Goal: Task Accomplishment & Management: Use online tool/utility

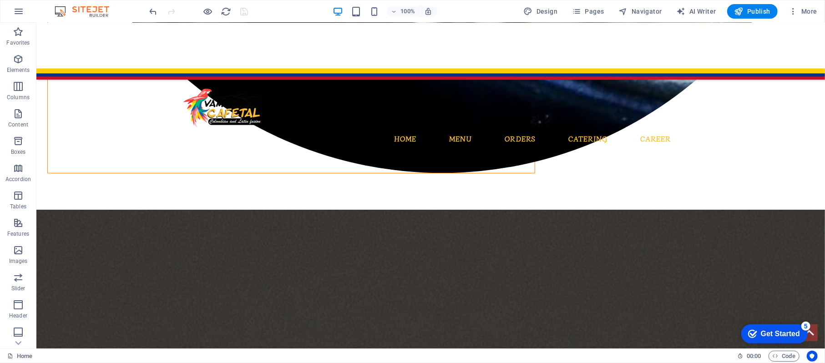
scroll to position [2094, 0]
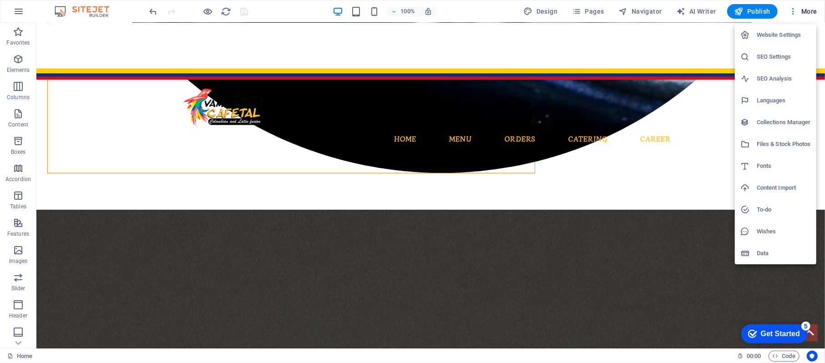
click at [550, 8] on div at bounding box center [412, 181] width 825 height 363
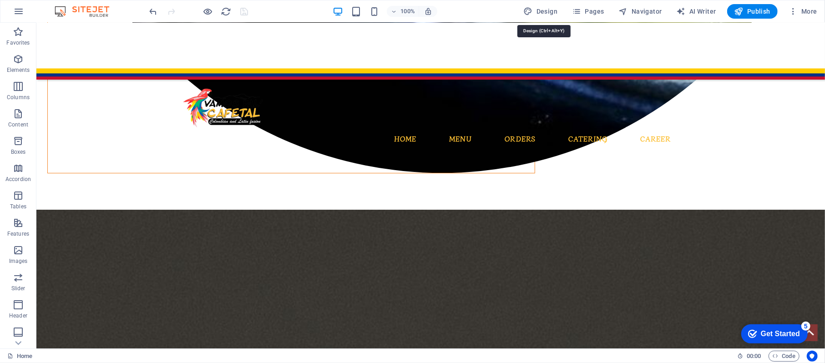
click at [550, 8] on span "Design" at bounding box center [541, 11] width 34 height 9
select select "rem"
select select "400"
select select "px"
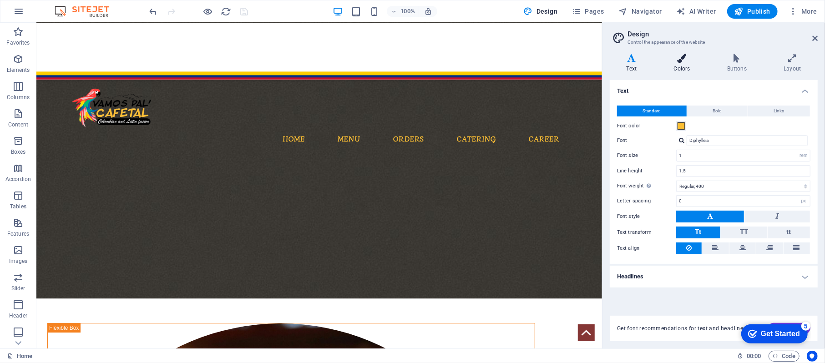
click at [677, 70] on h4 "Colors" at bounding box center [683, 63] width 53 height 19
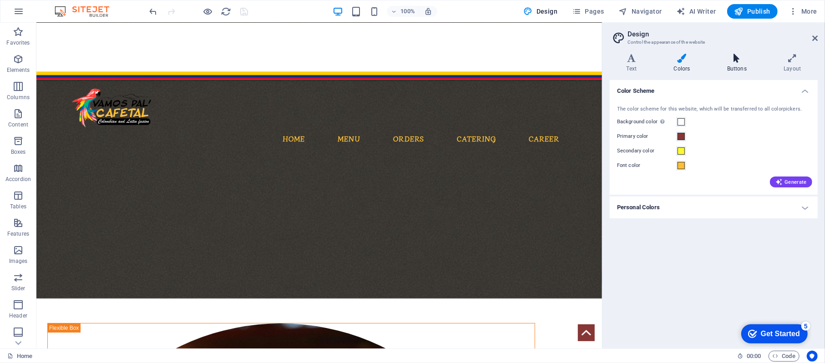
click at [732, 66] on h4 "Buttons" at bounding box center [738, 63] width 56 height 19
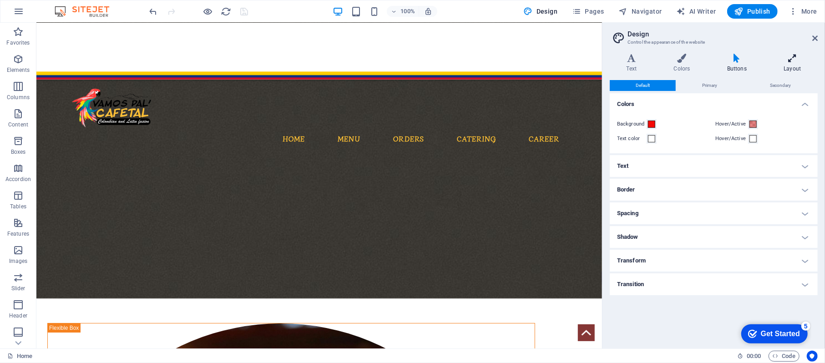
click at [783, 64] on h4 "Layout" at bounding box center [792, 63] width 51 height 19
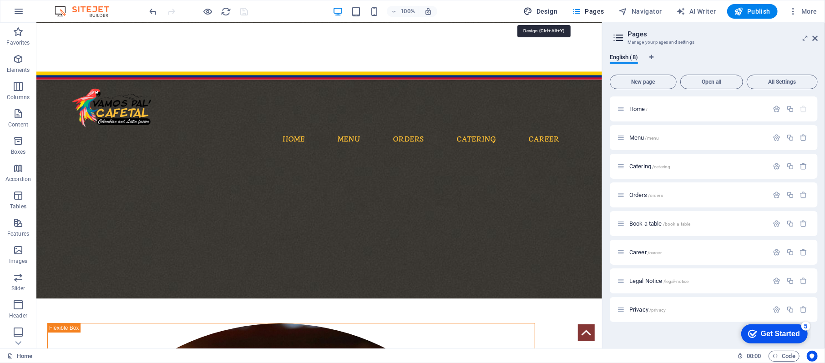
click at [552, 7] on span "Design" at bounding box center [541, 11] width 34 height 9
select select "px"
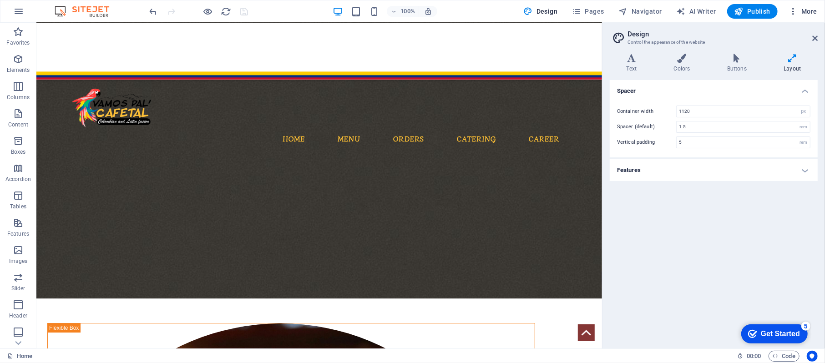
click at [793, 17] on button "More" at bounding box center [803, 11] width 36 height 15
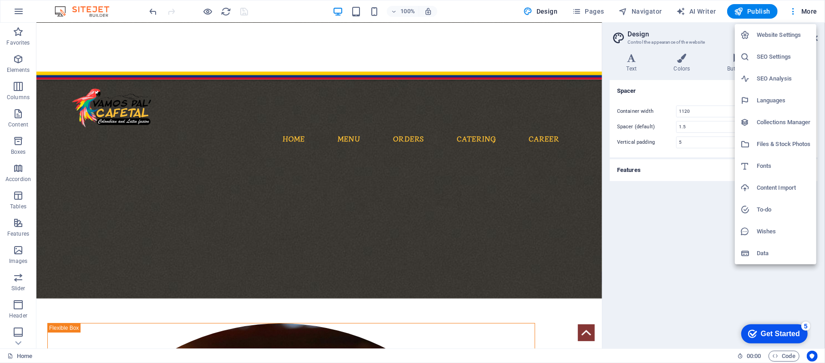
click at [760, 122] on h6 "Collections Manager" at bounding box center [784, 122] width 54 height 11
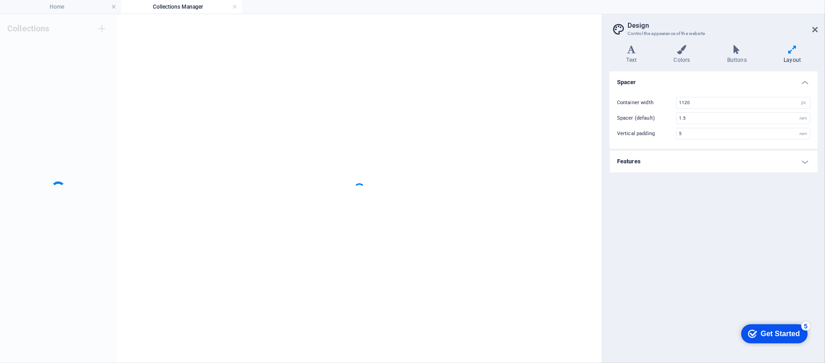
scroll to position [0, 0]
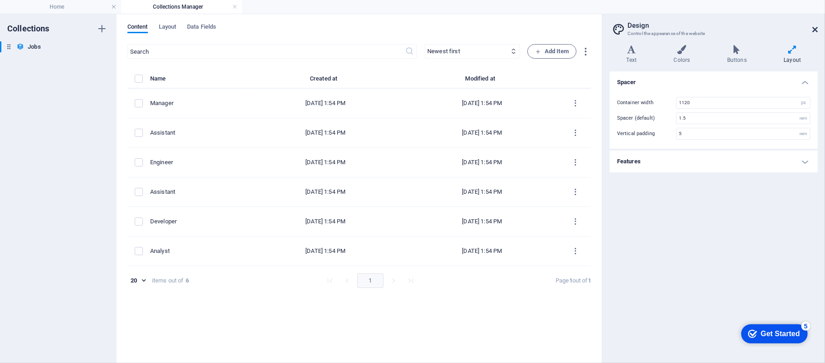
click at [812, 31] on icon at bounding box center [814, 29] width 5 height 7
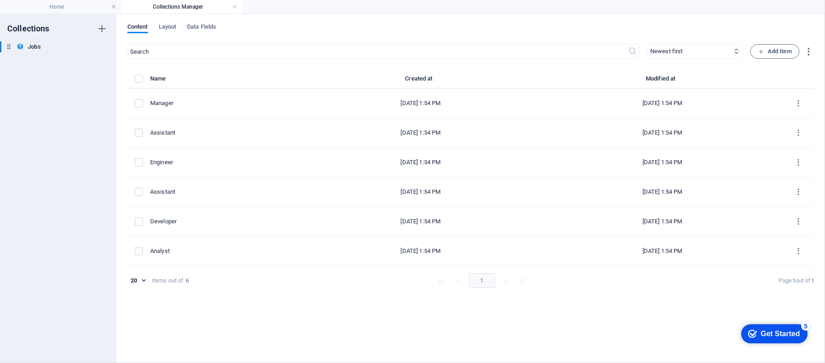
click at [232, 3] on h4 "Collections Manager" at bounding box center [181, 7] width 121 height 10
click at [235, 7] on link at bounding box center [234, 7] width 5 height 9
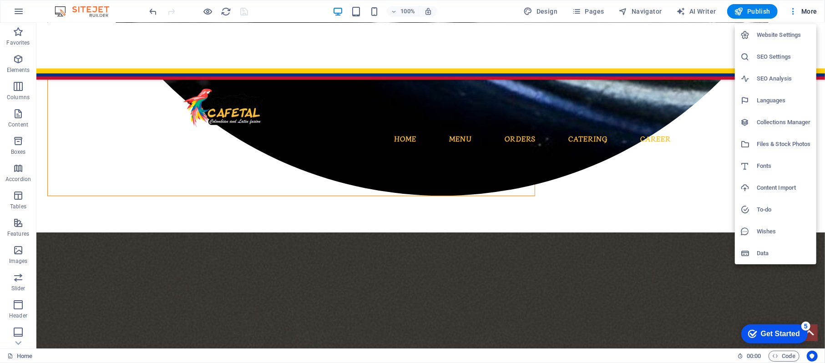
click at [772, 208] on h6 "To-do" at bounding box center [784, 209] width 54 height 11
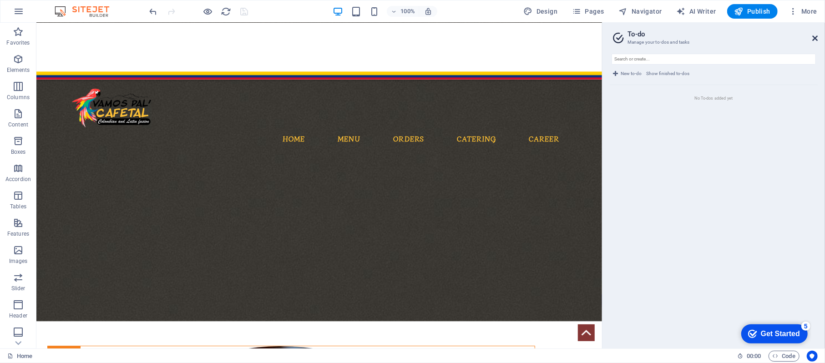
click at [816, 35] on icon at bounding box center [814, 38] width 5 height 7
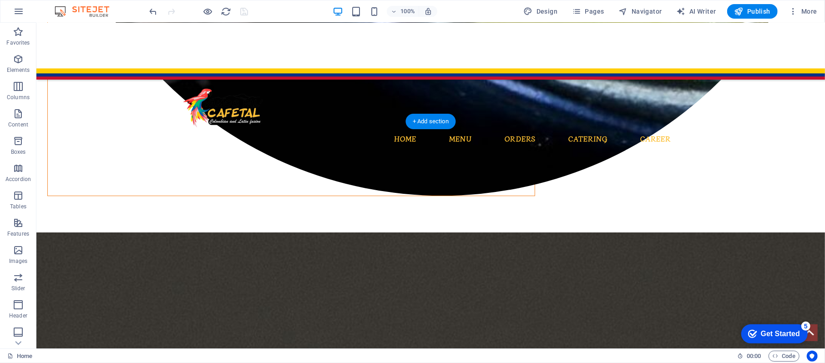
select select "rem"
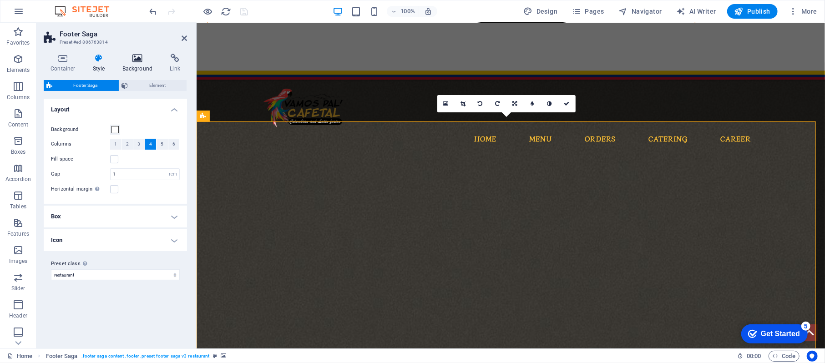
click at [137, 58] on icon at bounding box center [138, 58] width 44 height 9
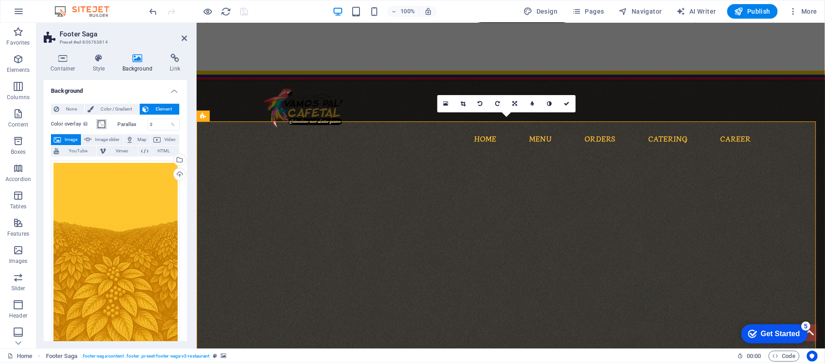
click at [101, 122] on span at bounding box center [101, 124] width 7 height 7
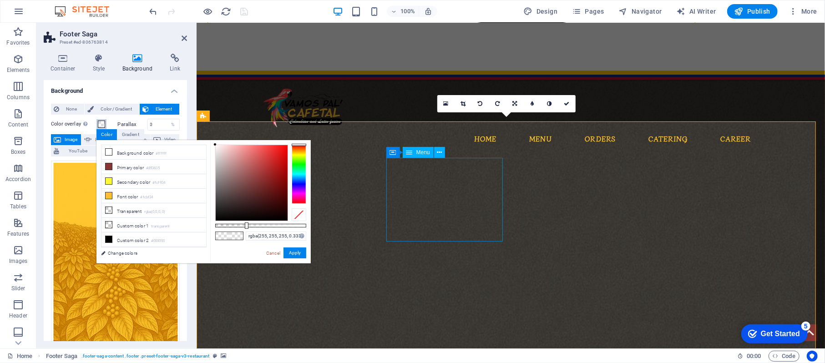
click at [422, 153] on span "Menu" at bounding box center [423, 152] width 14 height 5
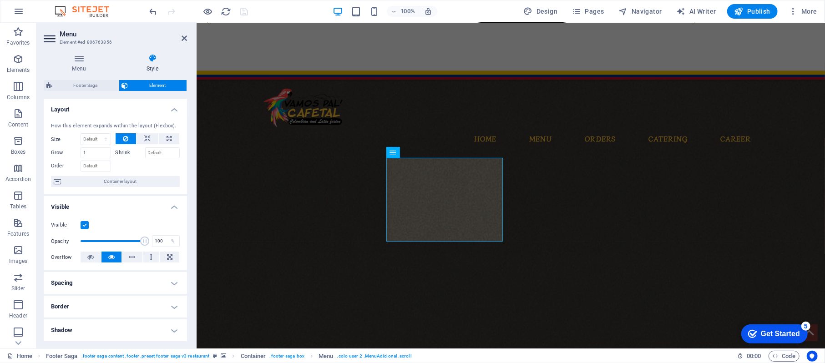
click at [134, 84] on span "Element" at bounding box center [157, 85] width 53 height 11
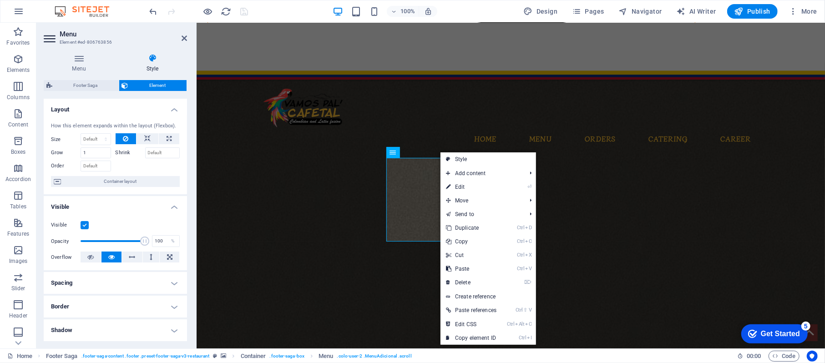
click at [135, 85] on span "Element" at bounding box center [157, 85] width 53 height 11
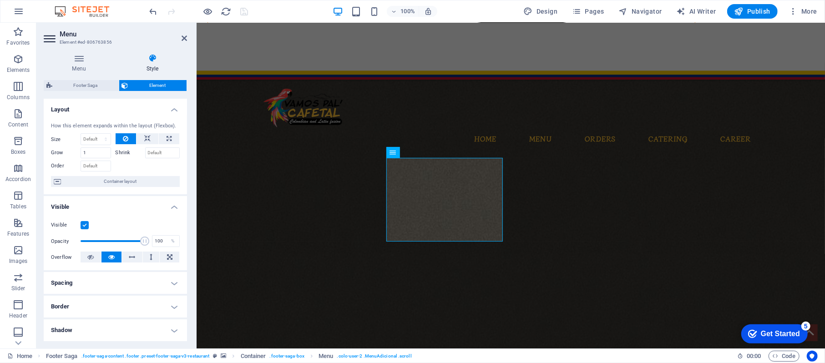
drag, startPoint x: 188, startPoint y: 190, endPoint x: 186, endPoint y: 195, distance: 5.5
click at [186, 195] on div "Menu Style Menu Auto Custom Create custom menu items for this menu. Recommended…" at bounding box center [115, 197] width 158 height 302
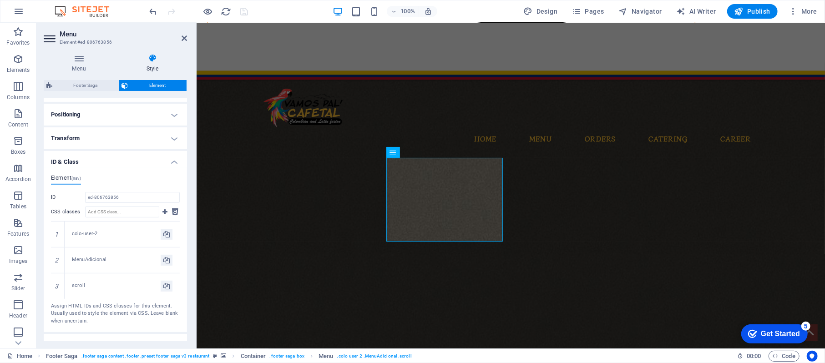
scroll to position [268, 0]
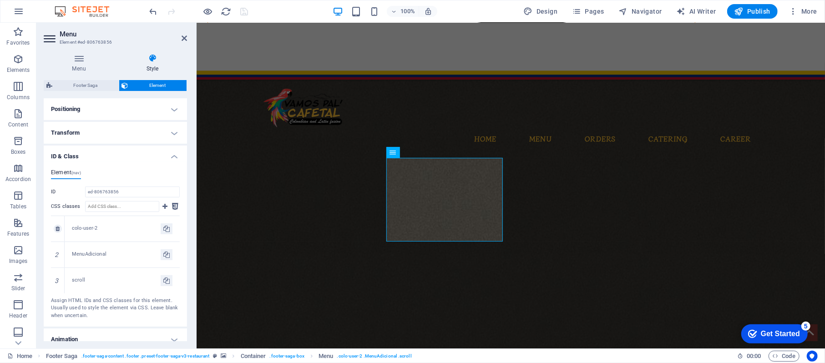
click at [85, 233] on div "colo-user-2" at bounding box center [122, 228] width 115 height 25
click at [57, 230] on icon at bounding box center [58, 228] width 4 height 5
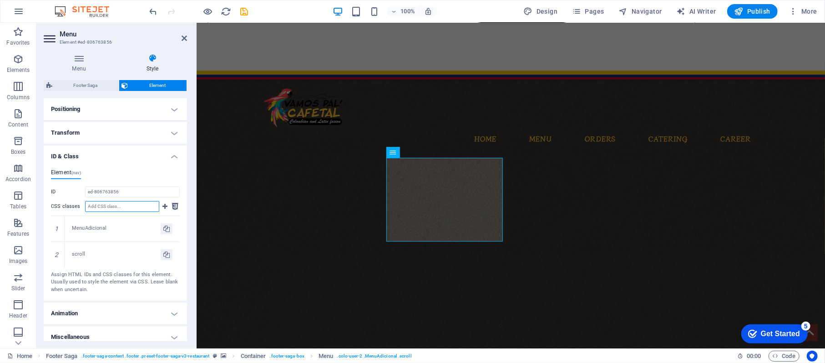
click at [119, 204] on input "CSS classes" at bounding box center [122, 206] width 74 height 11
type input "color-user-2"
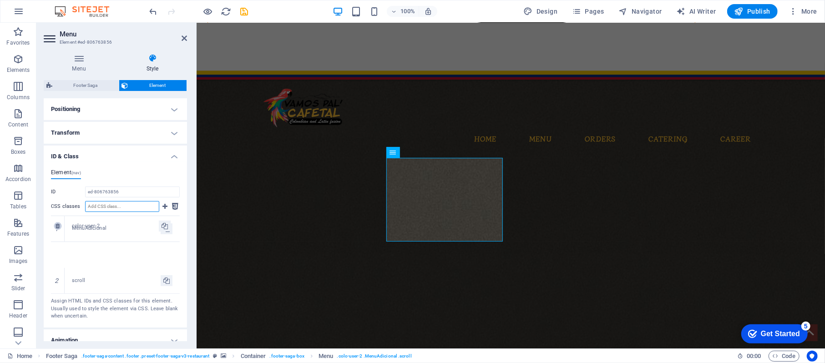
drag, startPoint x: 56, startPoint y: 284, endPoint x: 56, endPoint y: 229, distance: 54.6
drag, startPoint x: 57, startPoint y: 244, endPoint x: 56, endPoint y: 219, distance: 25.1
click at [245, 13] on icon "save" at bounding box center [244, 11] width 10 height 10
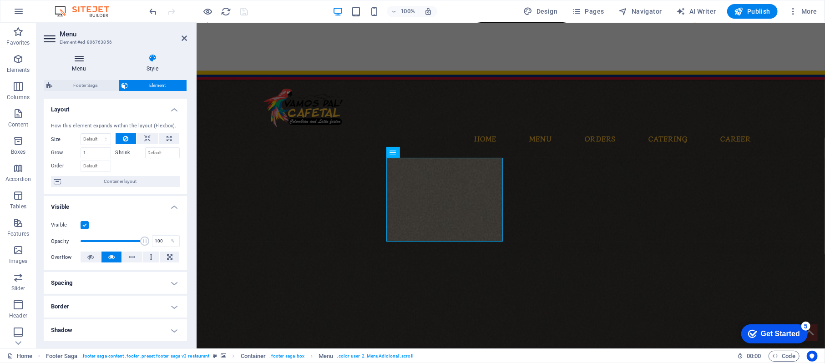
click at [73, 68] on h4 "Menu" at bounding box center [81, 63] width 74 height 19
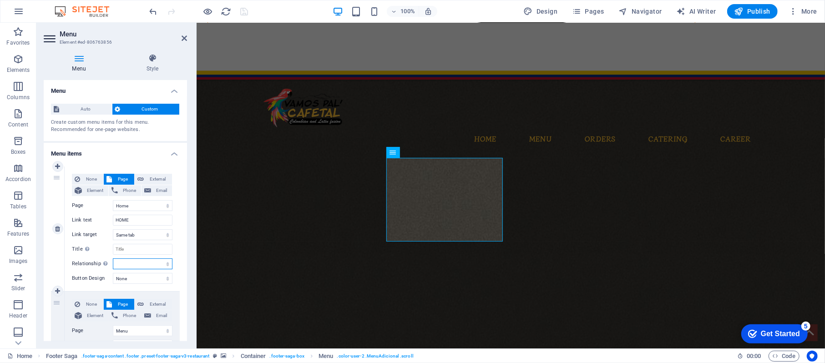
click at [166, 261] on select "alternate author bookmark external help license next nofollow noreferrer noopen…" at bounding box center [143, 263] width 60 height 11
click at [167, 260] on select "alternate author bookmark external help license next nofollow noreferrer noopen…" at bounding box center [143, 263] width 60 height 11
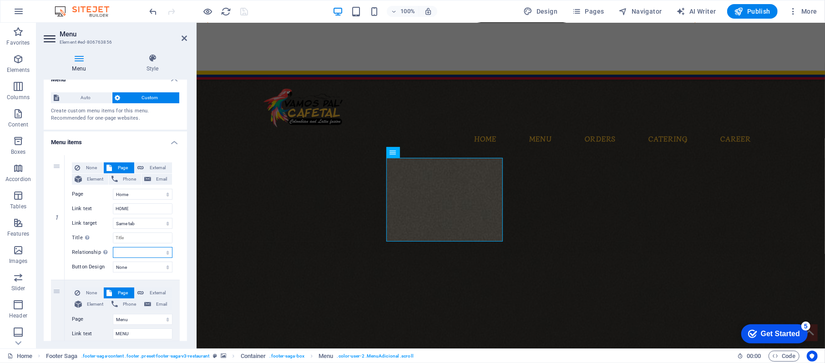
scroll to position [17, 0]
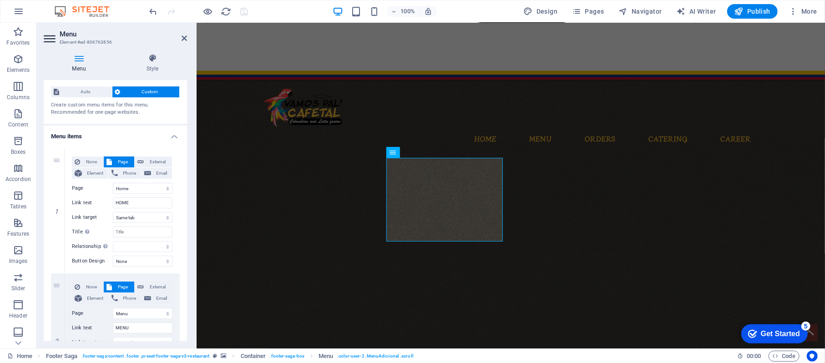
drag, startPoint x: 184, startPoint y: 168, endPoint x: 184, endPoint y: 190, distance: 22.3
click at [99, 170] on span "Element" at bounding box center [95, 173] width 21 height 11
select select
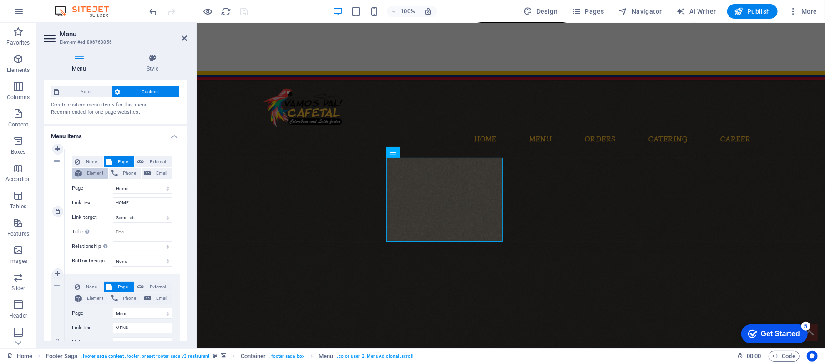
select select
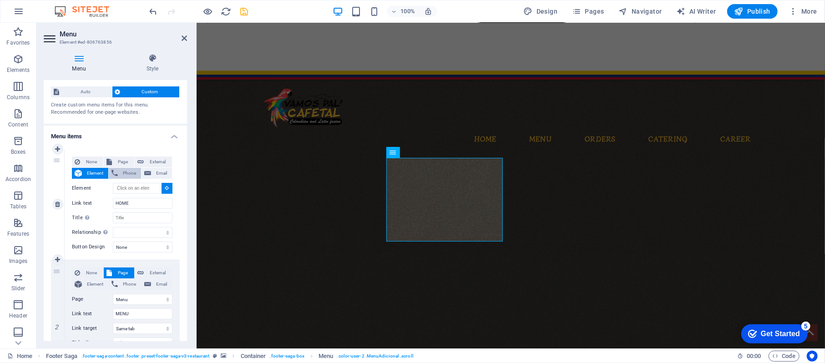
click at [123, 168] on span "Phone" at bounding box center [130, 173] width 18 height 11
select select
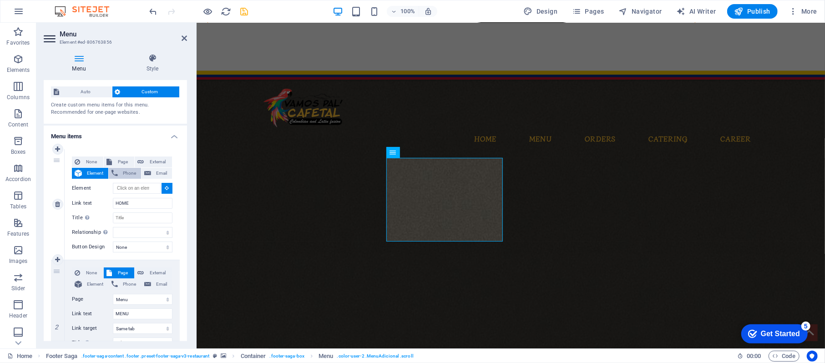
select select
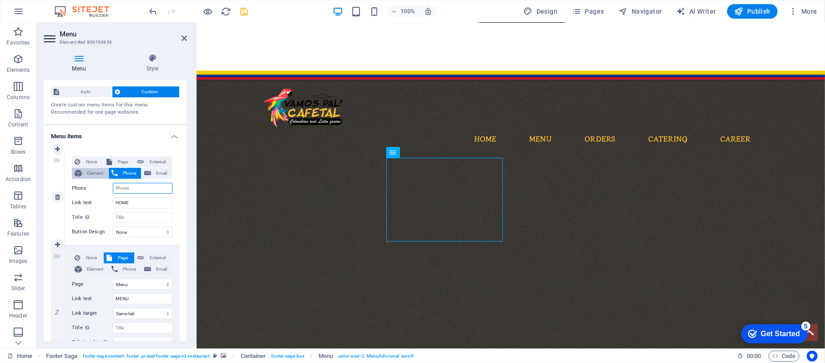
select select
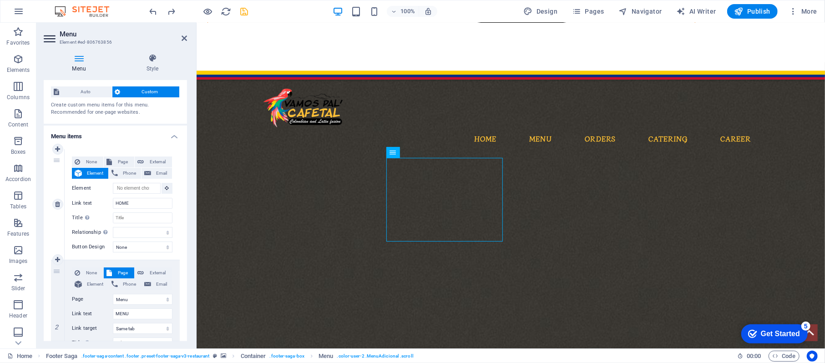
select select
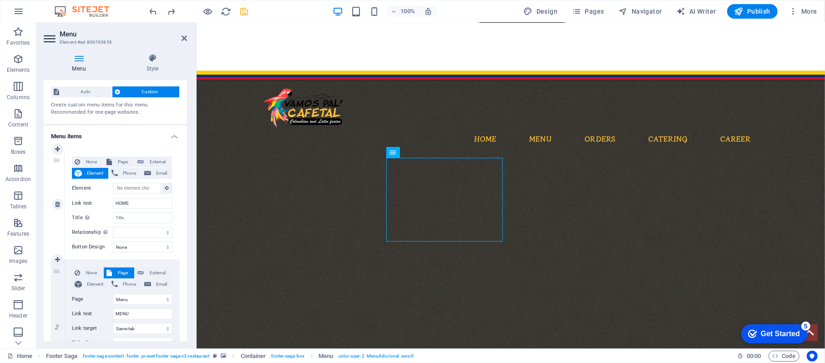
select select
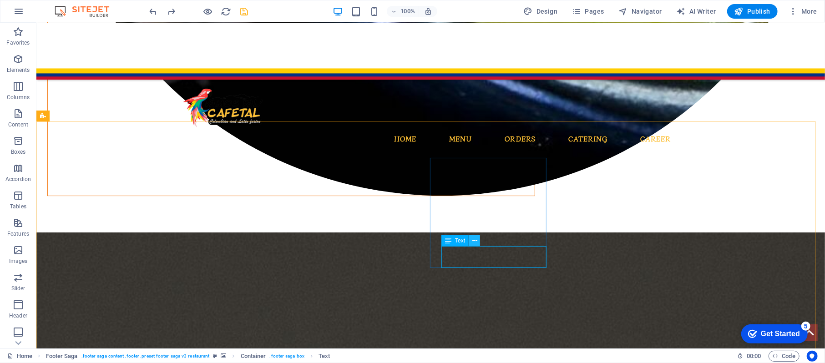
click at [473, 241] on icon at bounding box center [474, 241] width 5 height 10
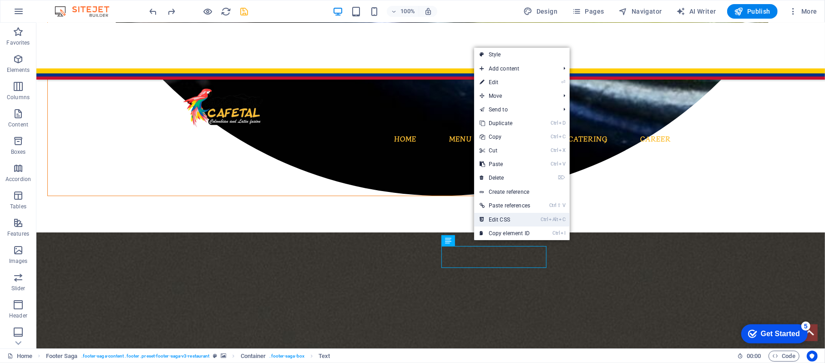
click at [493, 216] on link "Ctrl Alt C Edit CSS" at bounding box center [504, 220] width 61 height 14
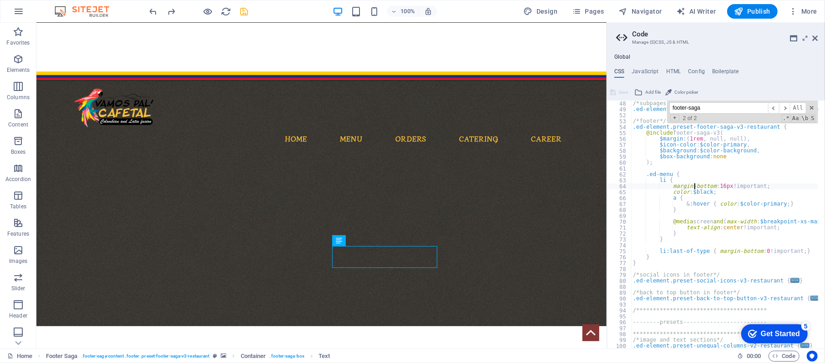
click at [694, 186] on div "/*subpages hero section*/ .ed-element.preset-unequal-columns-v2-restaurant-subp…" at bounding box center [743, 227] width 224 height 253
type textarea ".ed-menu {"
click at [709, 198] on div "rgb(#$ 00 , 0 , 0 ) property value" at bounding box center [757, 207] width 136 height 23
click at [709, 198] on div "/*subpages hero section*/ .ed-element.preset-unequal-columns-v2-restaurant-subp…" at bounding box center [743, 227] width 224 height 253
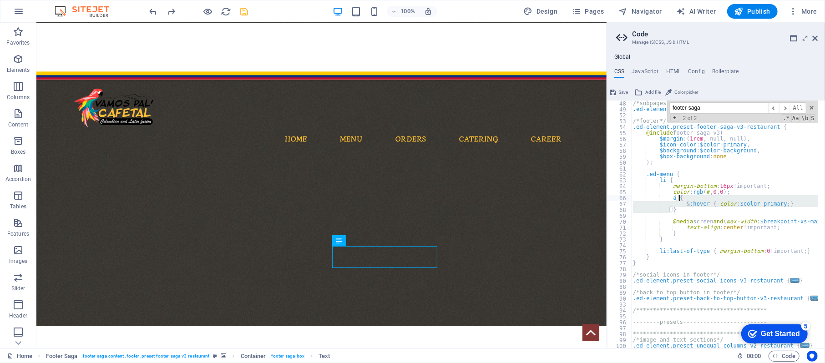
click at [767, 249] on div "/*subpages hero section*/ .ed-element.preset-unequal-columns-v2-restaurant-subp…" at bounding box center [743, 227] width 224 height 253
type textarea "color: rgb(#,0,0);"
click at [239, 7] on icon "save" at bounding box center [244, 11] width 10 height 10
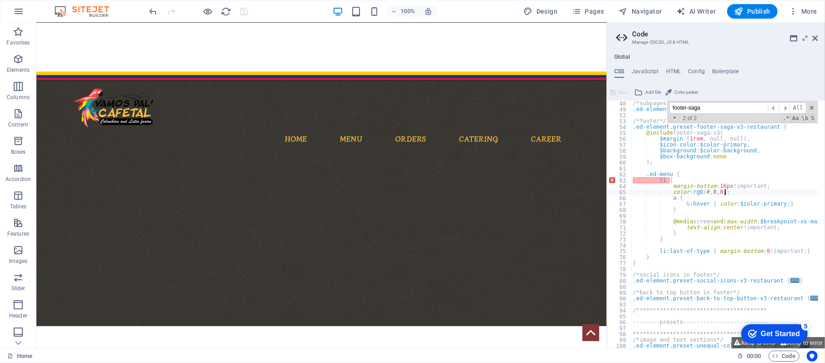
click at [754, 189] on div "/*subpages hero section*/ .ed-element.preset-unequal-columns-v2-restaurant-subp…" at bounding box center [743, 227] width 224 height 253
type textarea "a {"
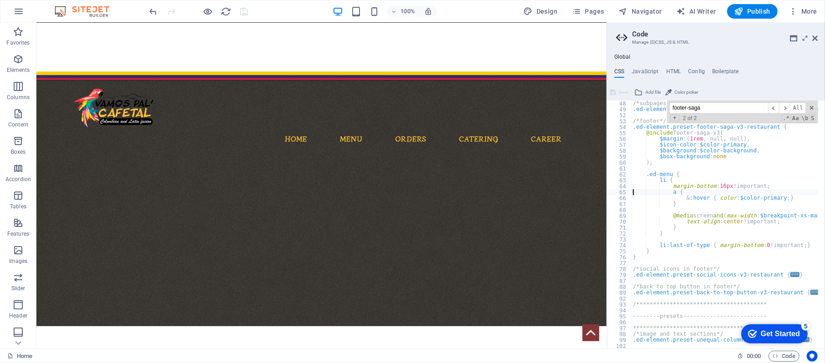
scroll to position [83, 0]
drag, startPoint x: 765, startPoint y: 125, endPoint x: 419, endPoint y: 125, distance: 346.2
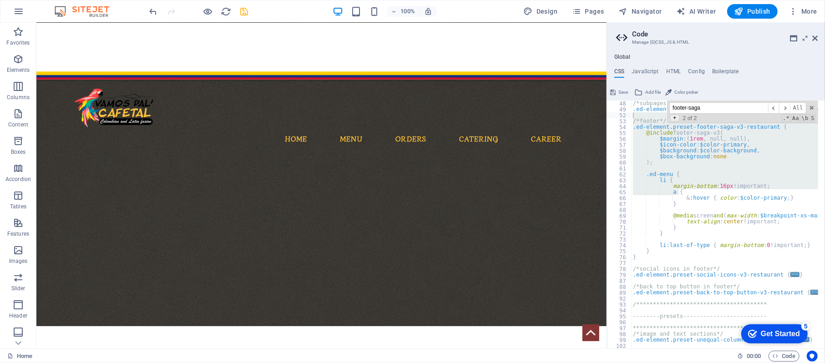
drag, startPoint x: 728, startPoint y: 111, endPoint x: 673, endPoint y: 115, distance: 55.1
click at [673, 115] on div "footer-saga ​ ​ All Replace All + 2 of 2 .* Aa \b S" at bounding box center [742, 112] width 151 height 23
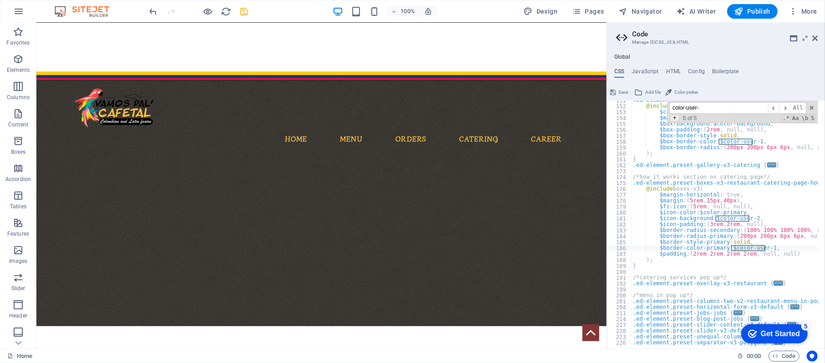
scroll to position [51, 0]
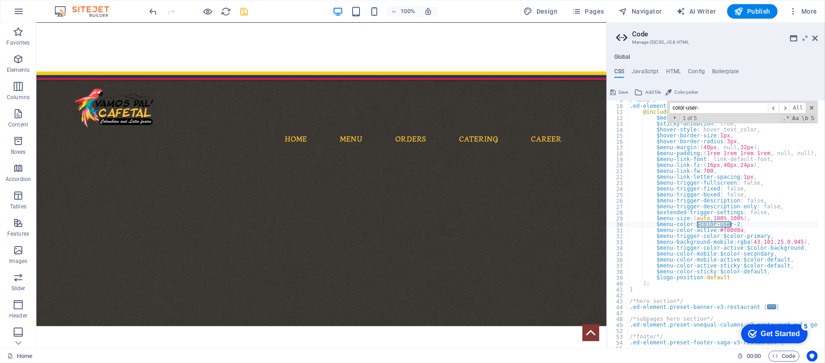
type input "color-user-"
click at [718, 228] on div "/*menu*/ .ed-element.preset-menu-v2-restaurant { @include menu-v2 ( $menu-wrapp…" at bounding box center [740, 223] width 224 height 253
type textarea "**********"
type textarea "--------header & footer-----------------"
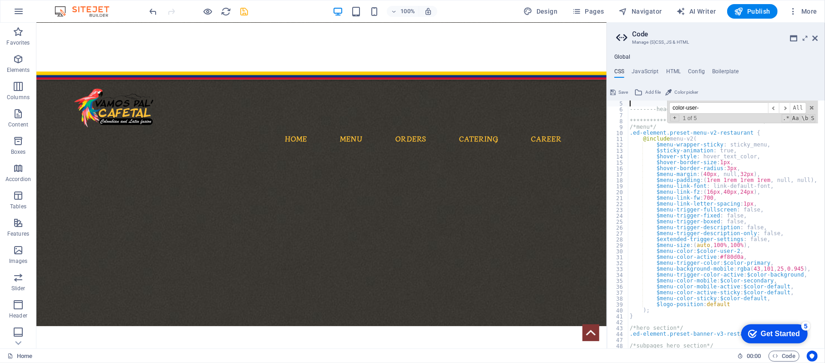
type textarea "**********"
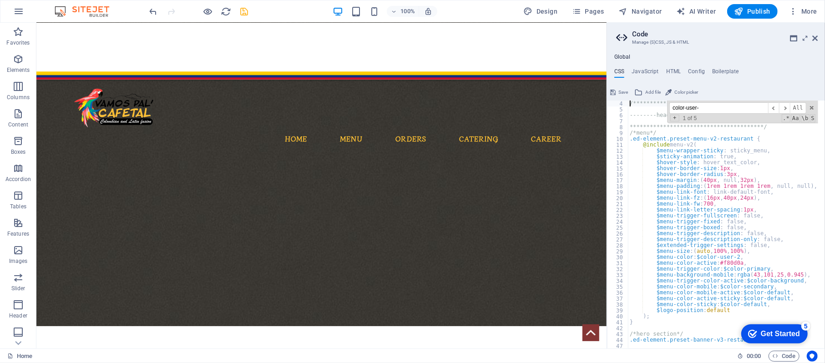
scroll to position [17, 0]
drag, startPoint x: 781, startPoint y: 131, endPoint x: 566, endPoint y: 115, distance: 214.9
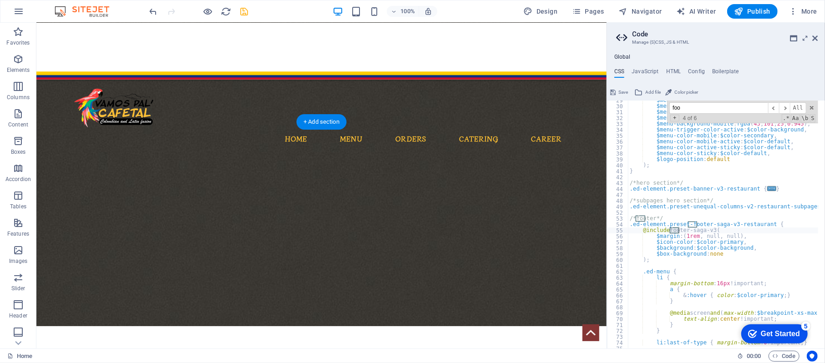
scroll to position [317, 0]
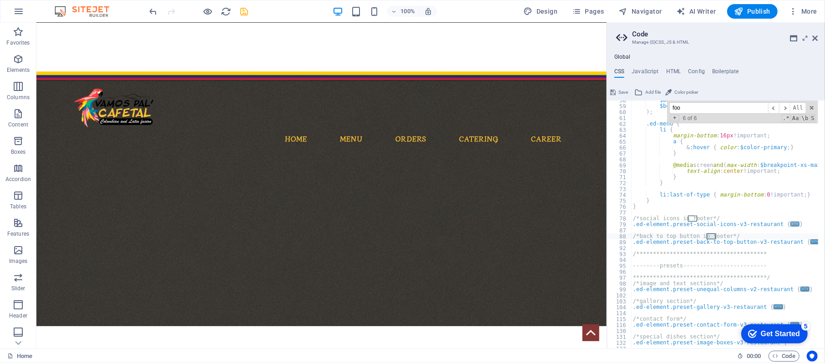
type input "foo"
click at [790, 222] on span "..." at bounding box center [794, 224] width 9 height 5
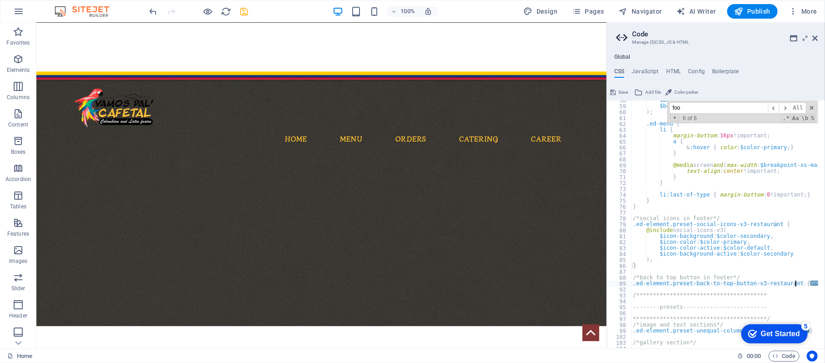
click at [811, 282] on span "..." at bounding box center [815, 283] width 9 height 5
click at [770, 230] on div "$background : $color-background , $box-background : none ) ; .ed-menu { li { ma…" at bounding box center [774, 223] width 292 height 253
click at [786, 106] on span "​" at bounding box center [784, 107] width 11 height 11
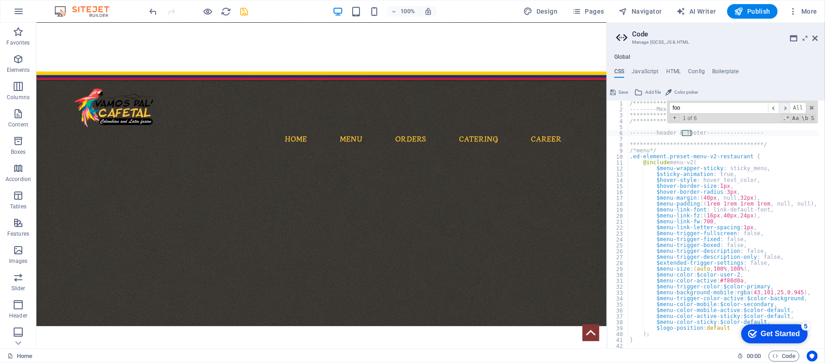
click at [787, 108] on span "​" at bounding box center [784, 107] width 11 height 11
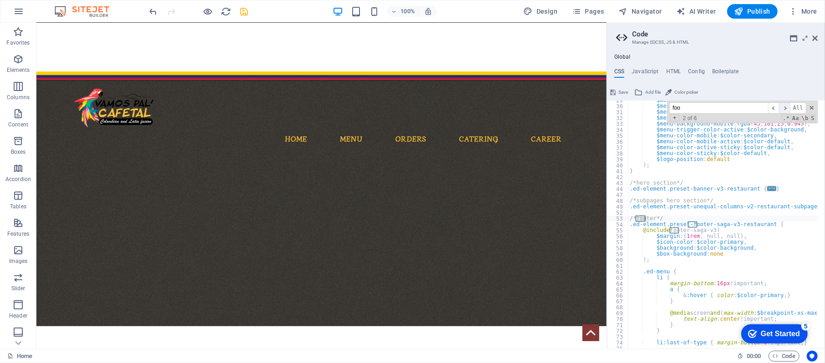
click at [785, 111] on span "​" at bounding box center [784, 107] width 11 height 11
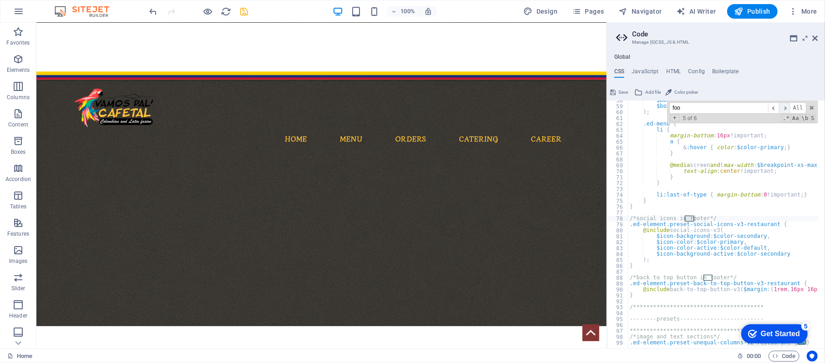
scroll to position [317, 0]
click at [785, 111] on span "​" at bounding box center [784, 107] width 11 height 11
click at [777, 111] on span "​" at bounding box center [773, 107] width 11 height 11
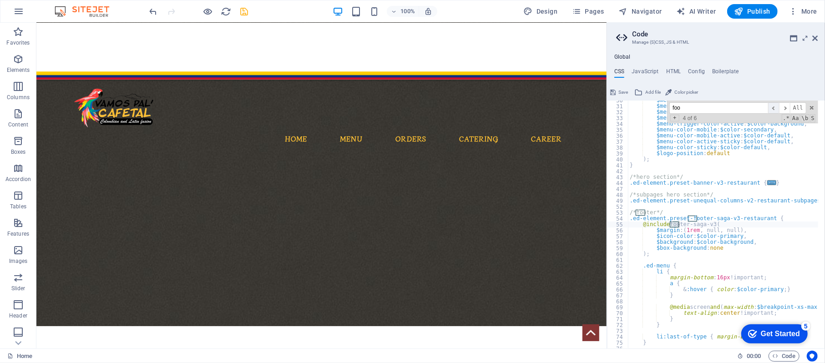
scroll to position [175, 0]
click at [759, 233] on div "$menu-color : $color-user-2 , $menu-color-active : #f80d0a , $menu-trigger-colo…" at bounding box center [774, 223] width 292 height 253
type textarea ");"
type textarea "}"
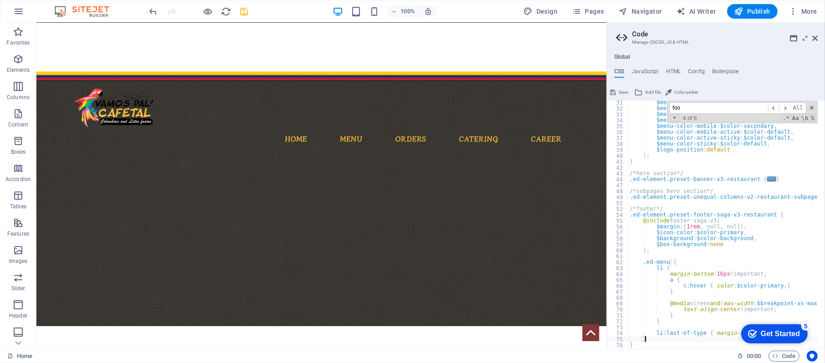
type textarea "}"
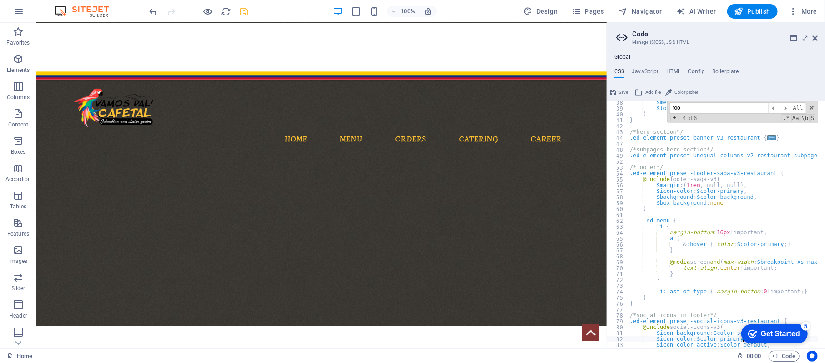
scroll to position [219, 0]
click at [695, 205] on div "$menu-color-sticky : $color-default , $logo-position : default ) ; } /*hero sec…" at bounding box center [774, 226] width 292 height 253
click at [726, 206] on div "$menu-color-sticky : $color-default , $logo-position : default ) ; } /*hero sec…" at bounding box center [774, 226] width 292 height 253
type textarea "$box-background: none"
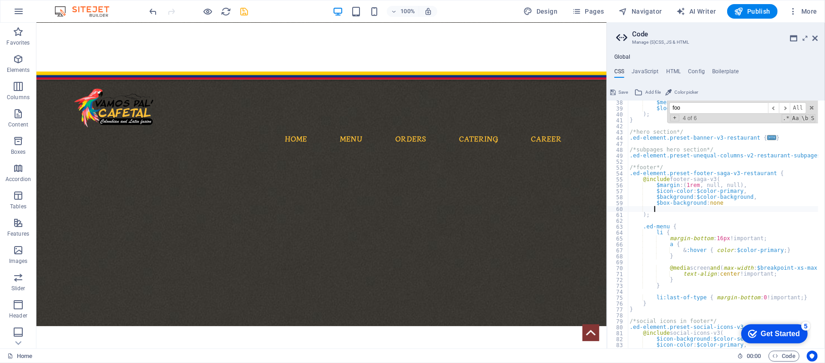
scroll to position [0, 3]
paste textarea
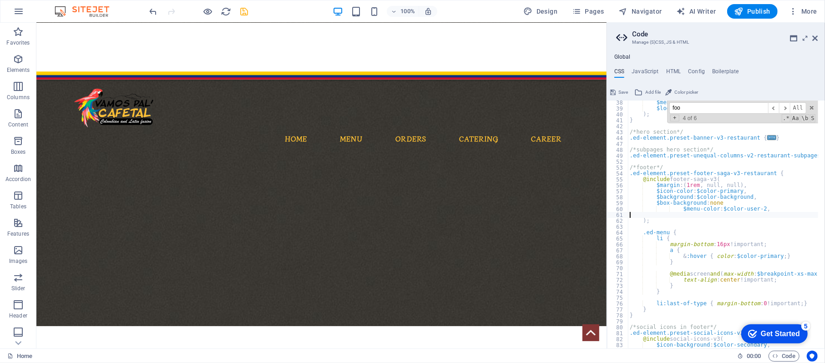
scroll to position [0, 0]
type textarea "$menu-color: $color-user-2,"
click at [239, 8] on icon "save" at bounding box center [244, 11] width 10 height 10
type textarea "$menu-color: $color-user-2,"
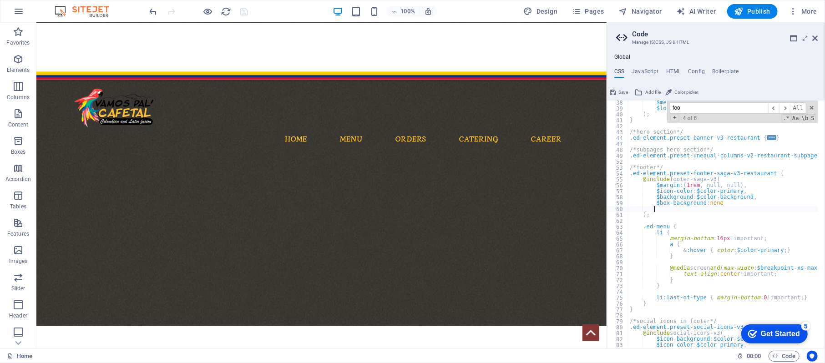
type textarea ");"
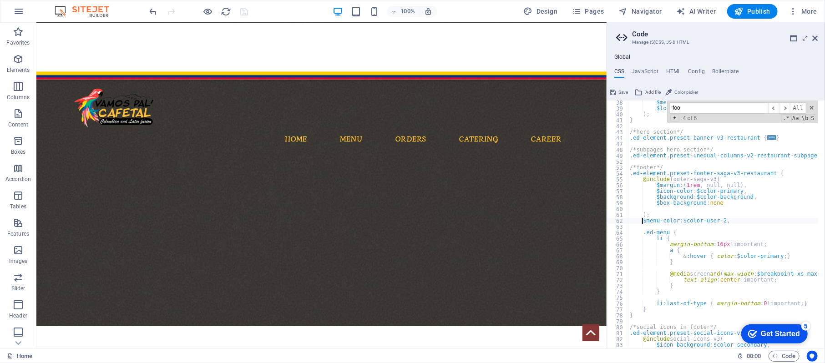
click at [680, 188] on div "$menu-color-sticky : $color-default , $logo-position : default ) ; } /*hero sec…" at bounding box center [774, 226] width 292 height 253
type textarea "$margin: (1rem, null, null),"
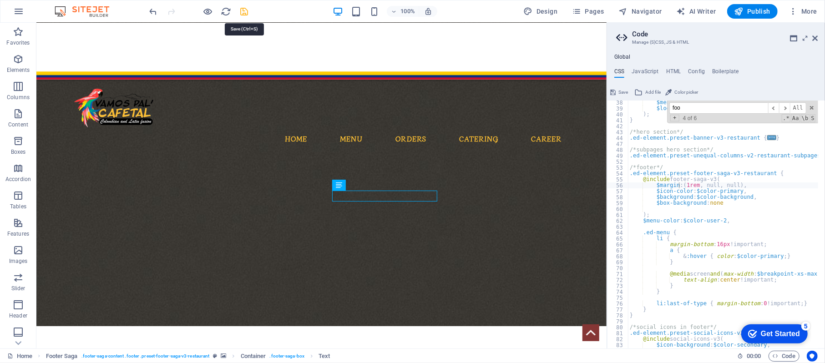
click at [243, 16] on icon "save" at bounding box center [244, 11] width 10 height 10
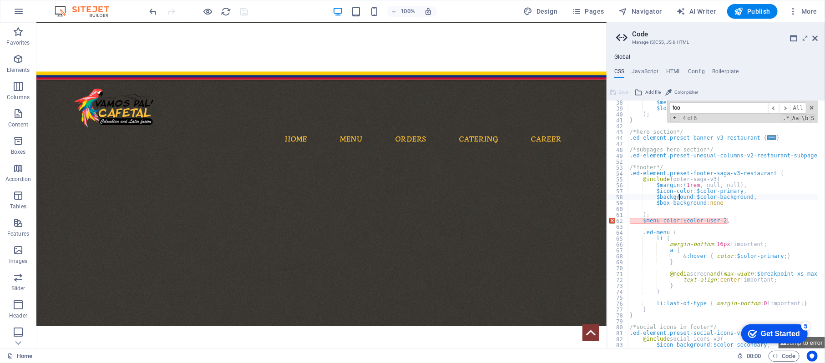
type textarea "$box-background: none"
type textarea "$menu-color: $color-user-2,"
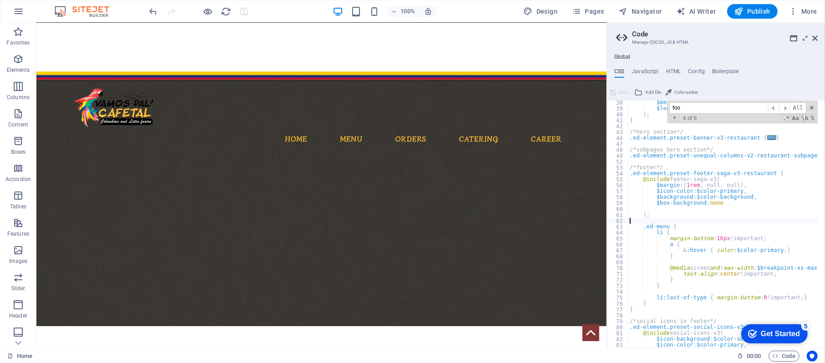
scroll to position [219, 0]
click at [705, 255] on div "$menu-color-sticky : $color-default , $logo-position : default ) ; } /*hero sec…" at bounding box center [774, 226] width 292 height 253
click at [792, 244] on div "$menu-color-sticky : $color-default , $logo-position : default ) ; } /*hero sec…" at bounding box center [774, 226] width 292 height 253
type textarea "a {"
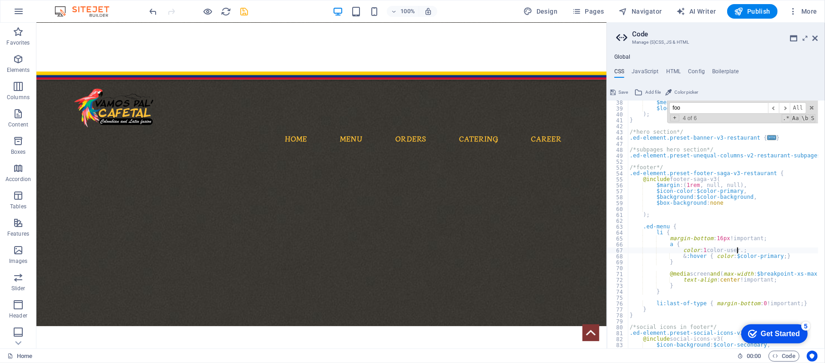
scroll to position [0, 11]
click at [703, 252] on div "$menu-color-sticky : $color-default , $logo-position : default ) ; } /*hero sec…" at bounding box center [774, 226] width 292 height 253
type textarea "color: color-user-2;"
click at [248, 15] on icon "save" at bounding box center [244, 11] width 10 height 10
